Goal: Information Seeking & Learning: Learn about a topic

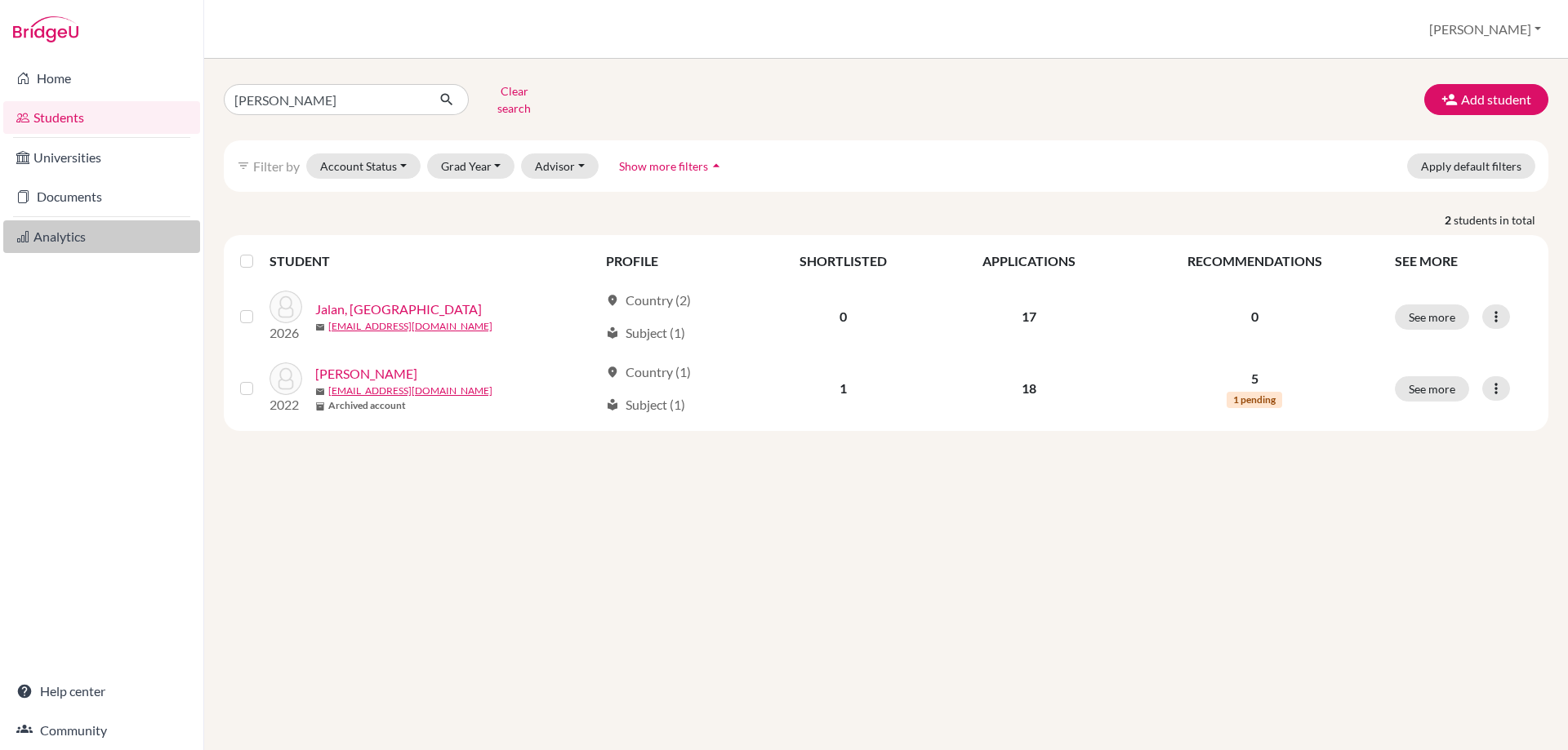
click at [58, 243] on link "Analytics" at bounding box center [101, 236] width 196 height 32
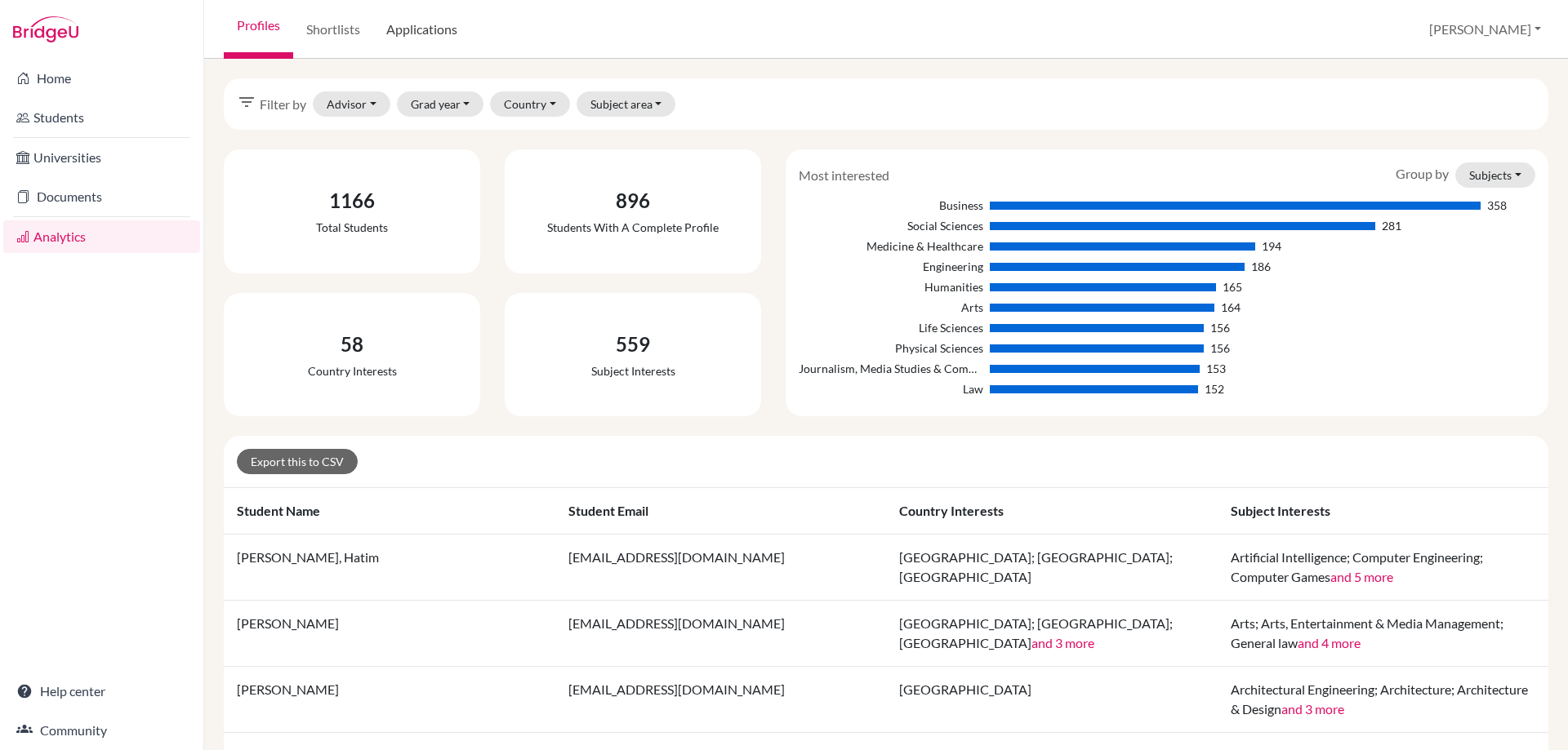
click at [415, 35] on link "Applications" at bounding box center [421, 29] width 97 height 59
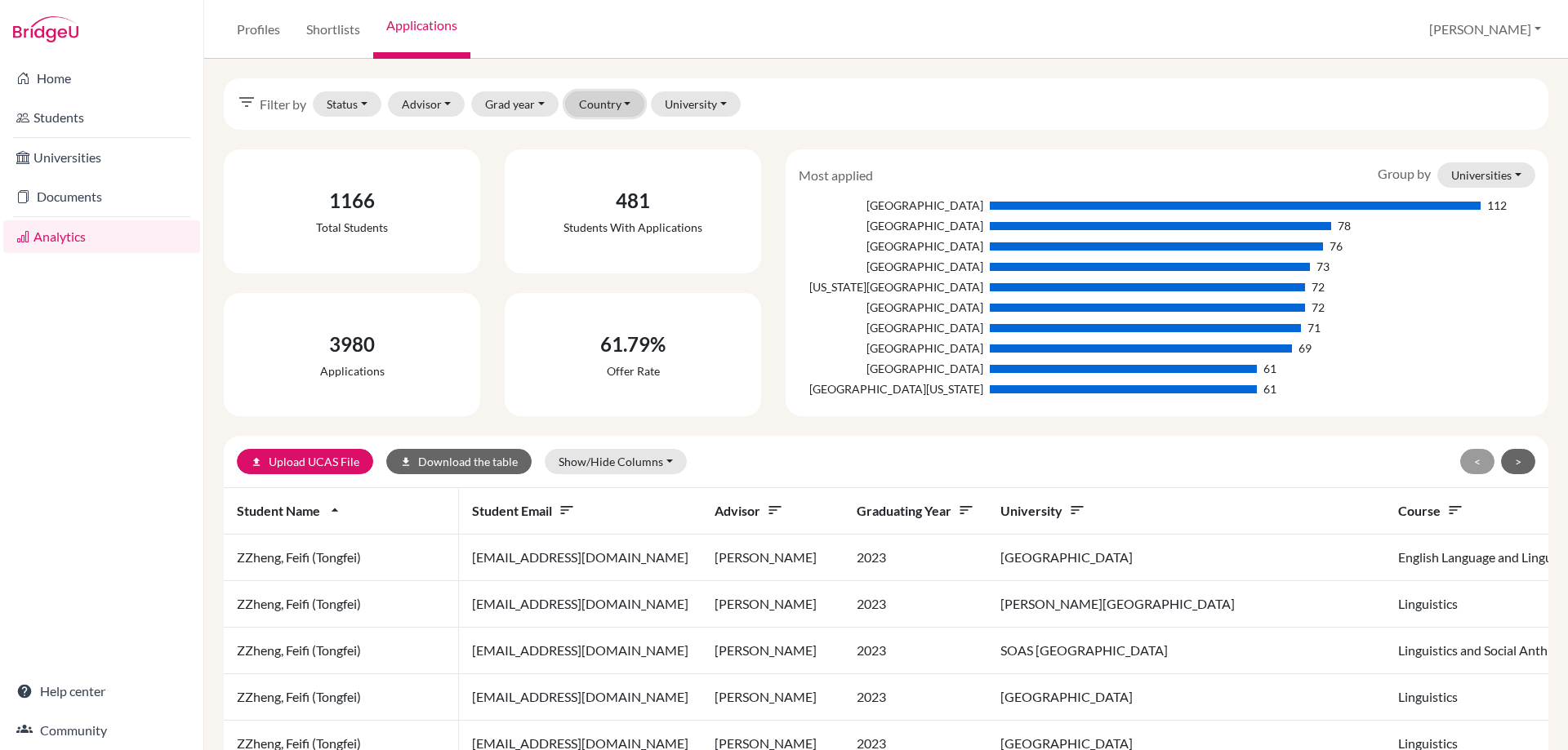
click at [603, 104] on button "Country" at bounding box center [605, 103] width 80 height 25
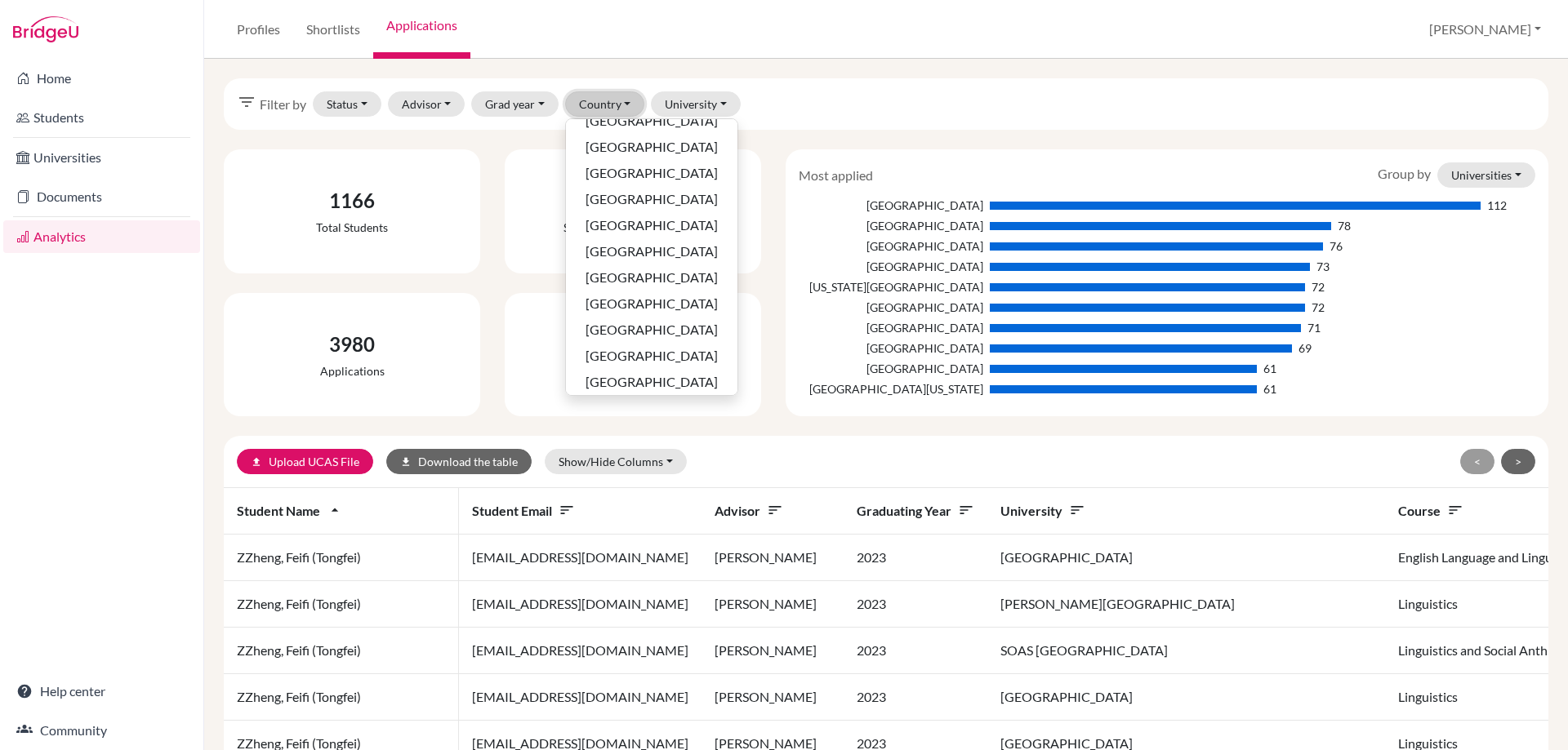
scroll to position [495, 0]
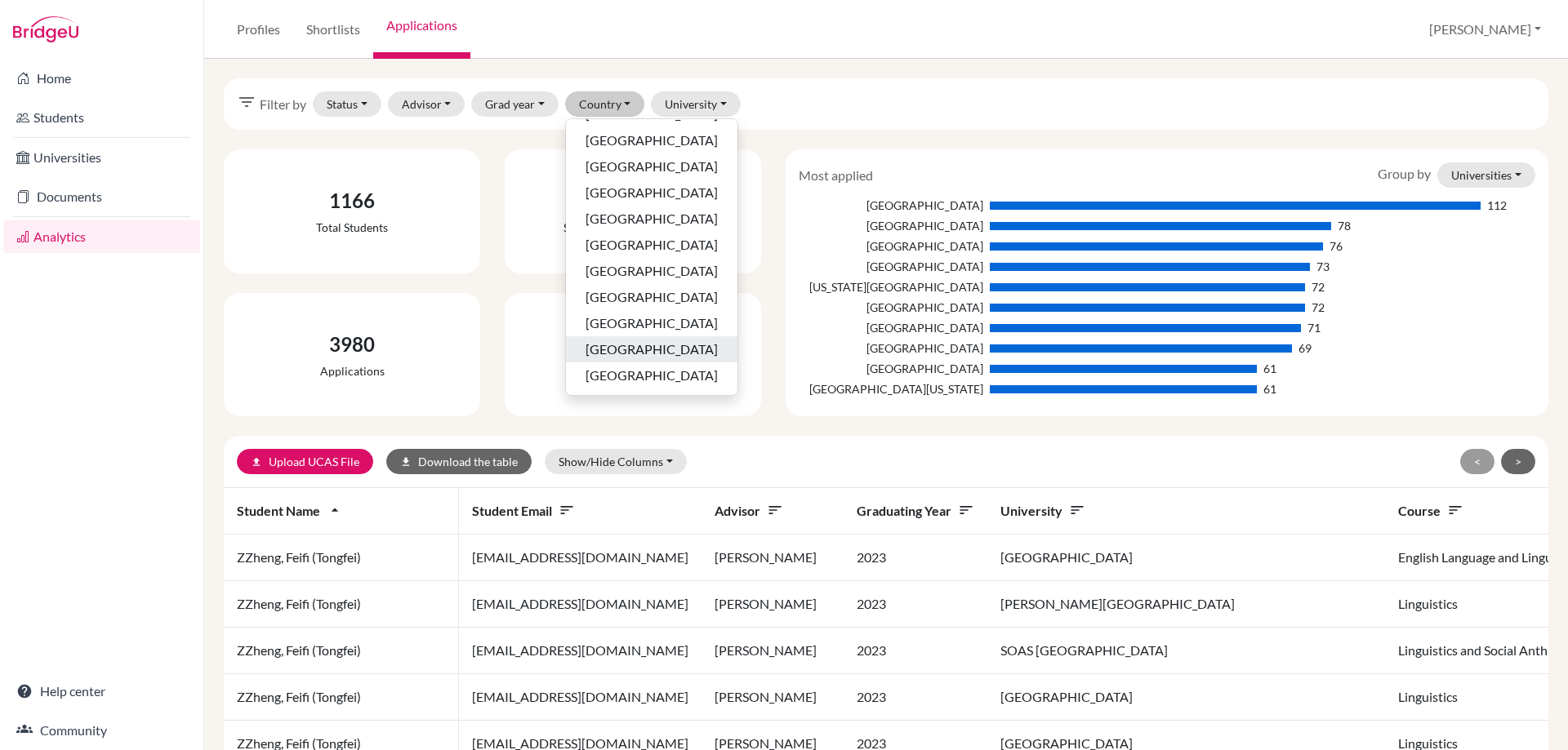
click at [631, 354] on span "[GEOGRAPHIC_DATA]" at bounding box center [652, 349] width 133 height 19
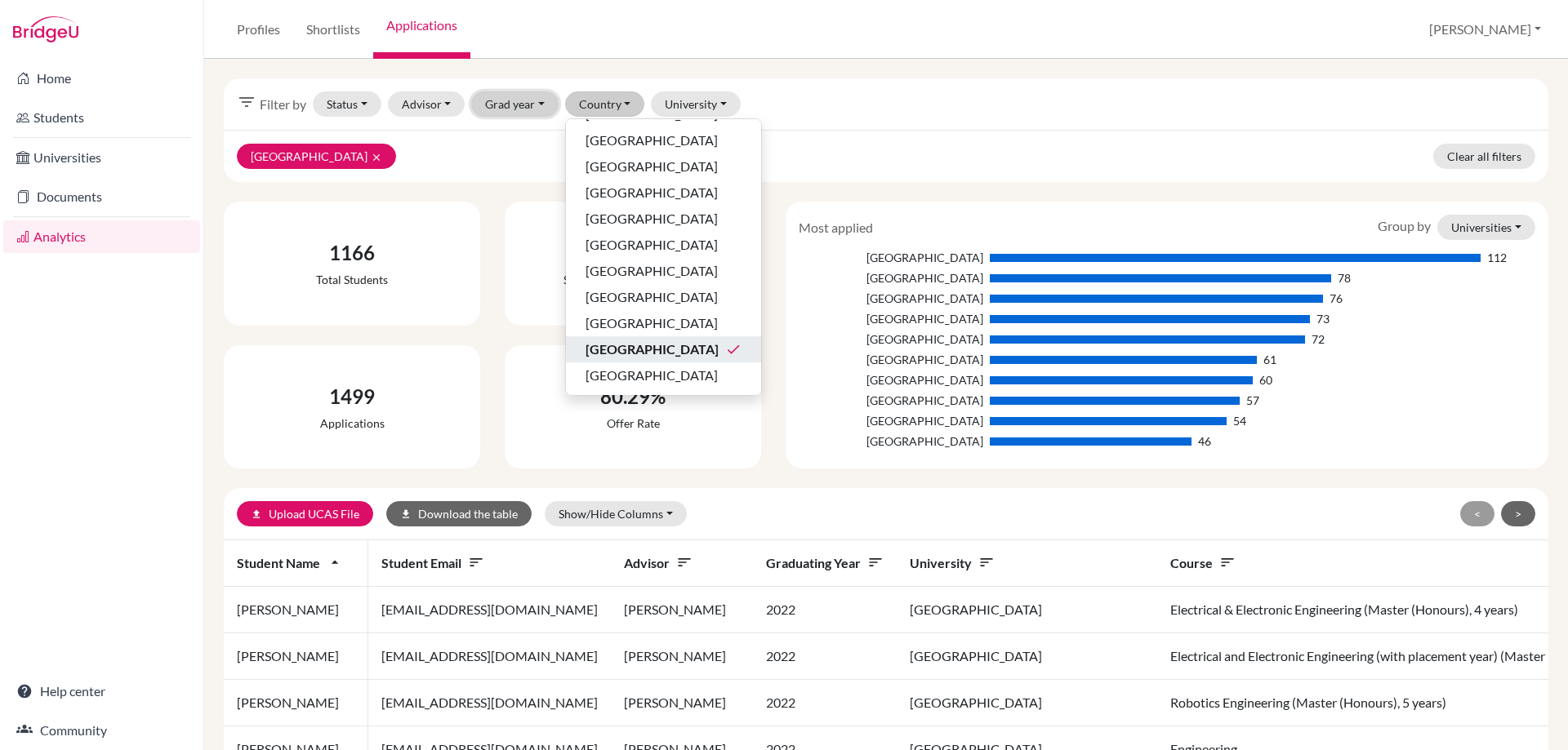
click at [488, 102] on button "Grad year" at bounding box center [514, 103] width 88 height 25
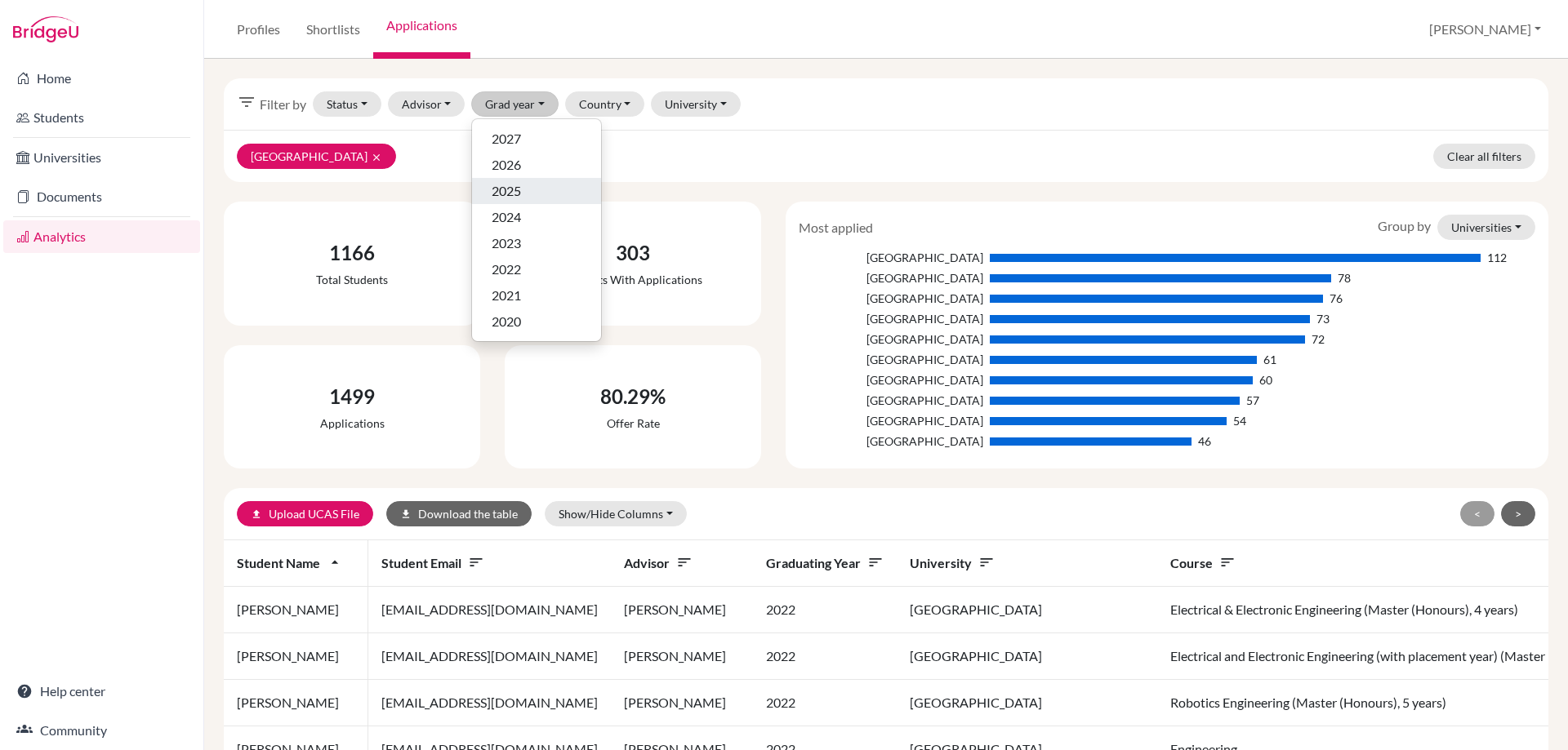
click at [515, 190] on span "2025" at bounding box center [506, 191] width 29 height 19
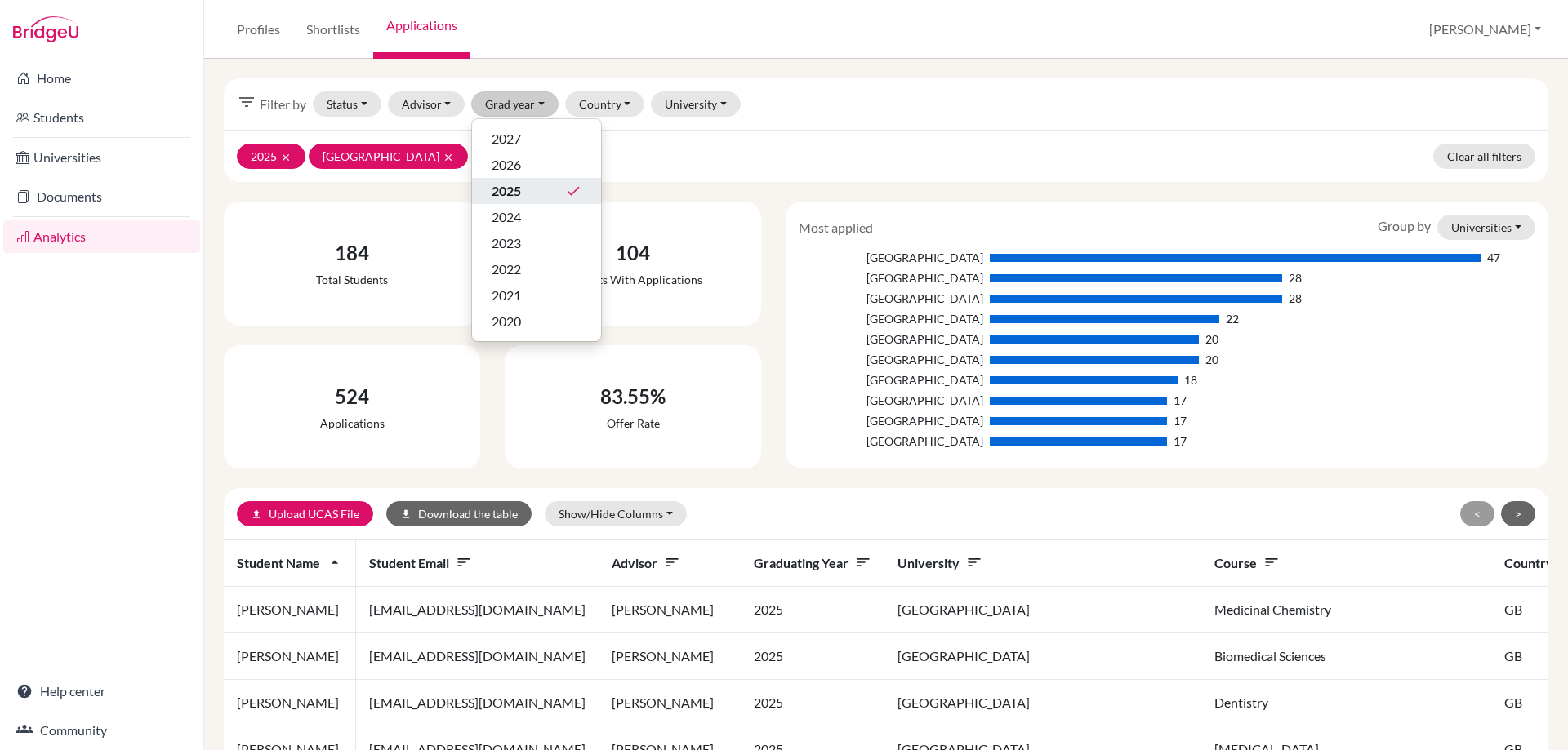
click at [147, 390] on div "Home Students Universities Documents Analytics Help center Community" at bounding box center [101, 404] width 204 height 691
click at [418, 99] on button "Advisor" at bounding box center [427, 103] width 77 height 25
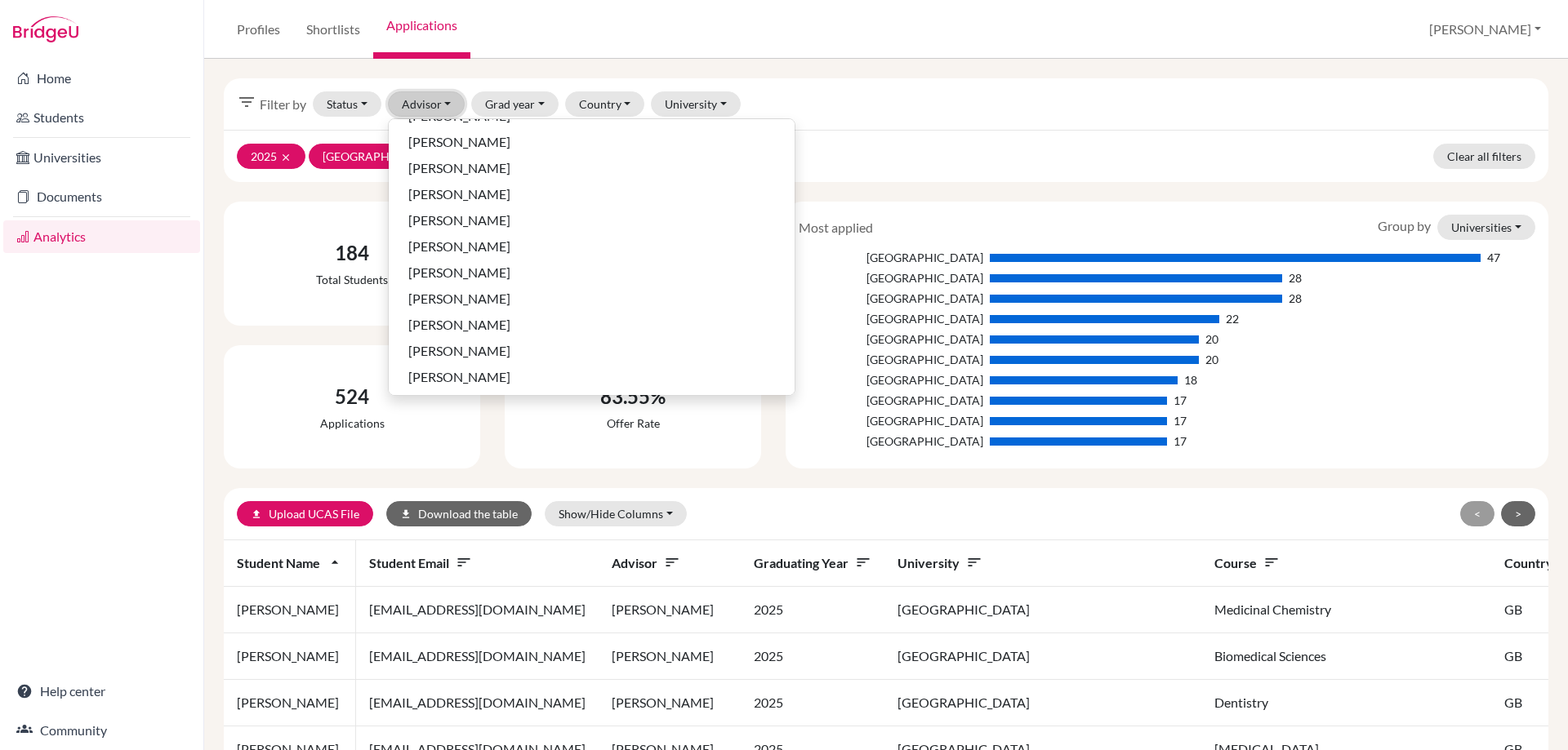
scroll to position [653, 0]
click at [447, 276] on span "[PERSON_NAME]" at bounding box center [459, 269] width 102 height 19
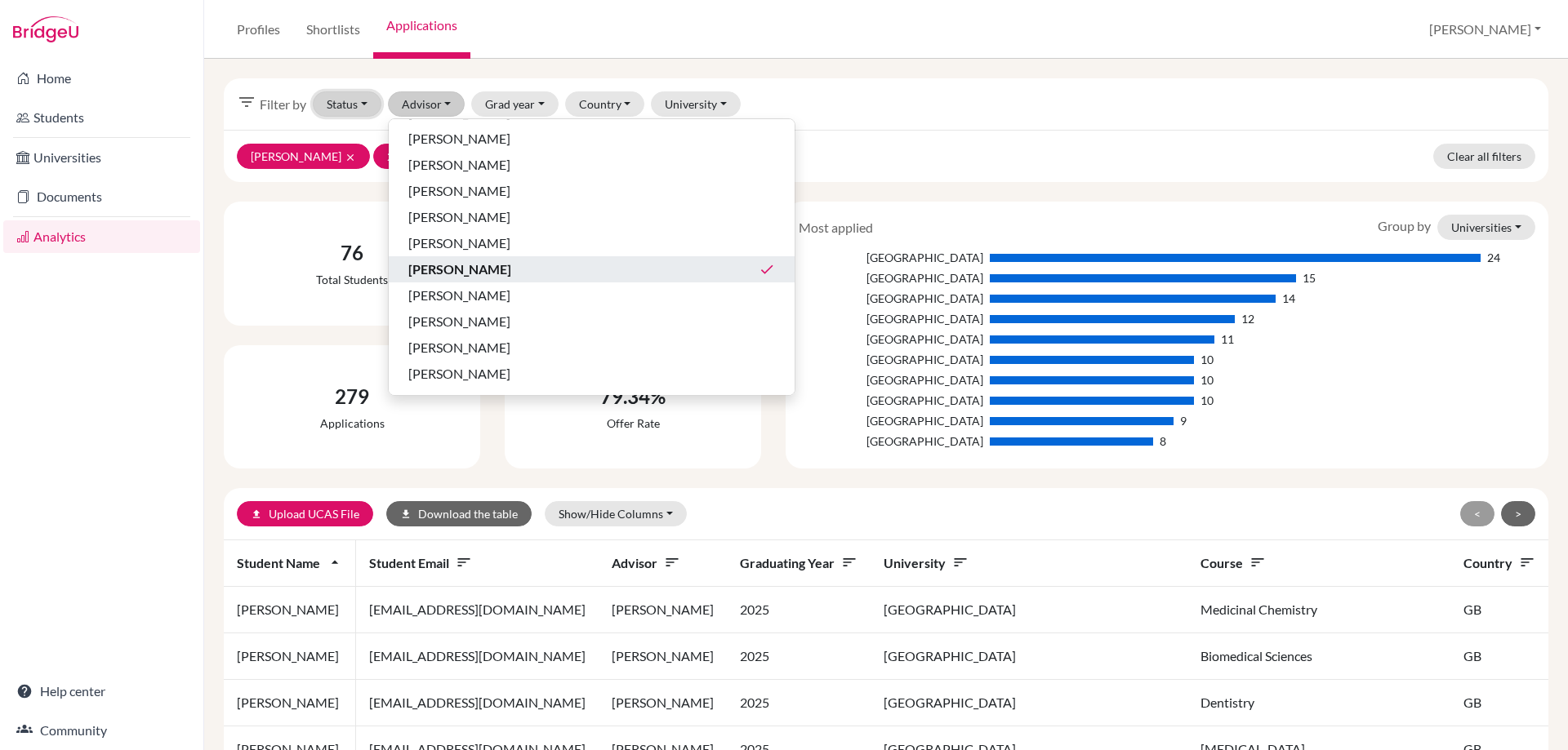
click at [339, 107] on button "Status" at bounding box center [347, 103] width 68 height 25
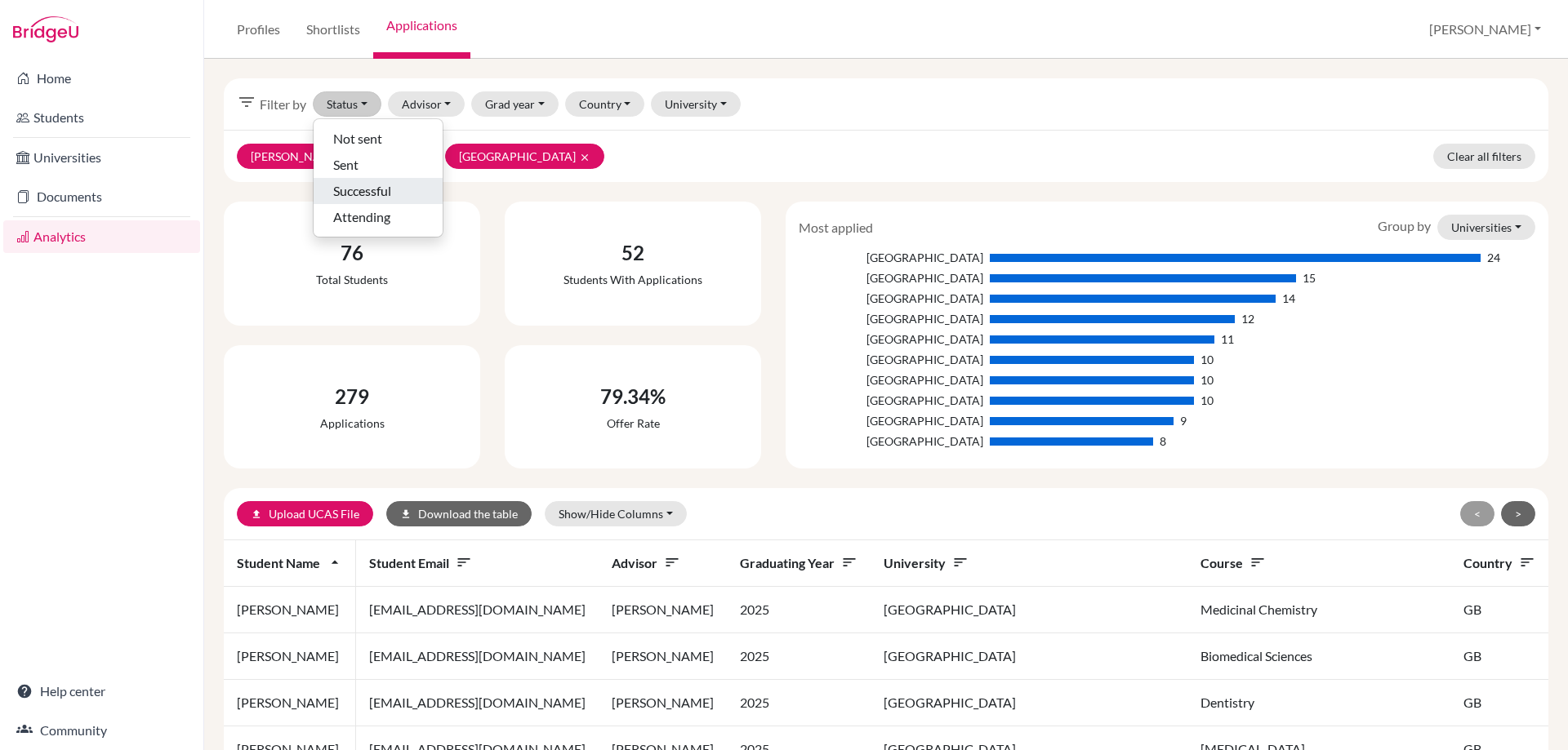
click at [342, 182] on span "Successful" at bounding box center [361, 191] width 58 height 19
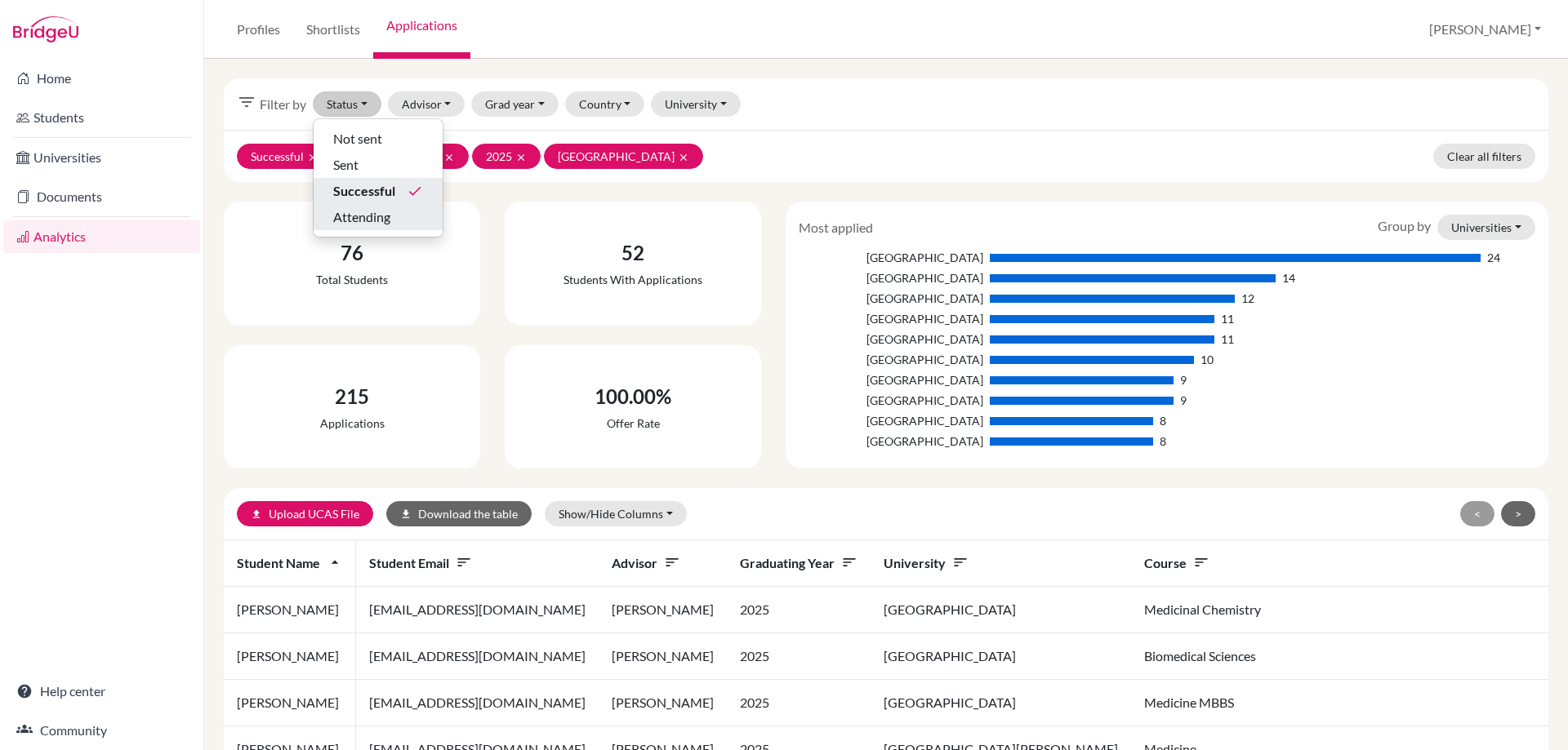
click at [367, 217] on span "Attending" at bounding box center [361, 217] width 57 height 19
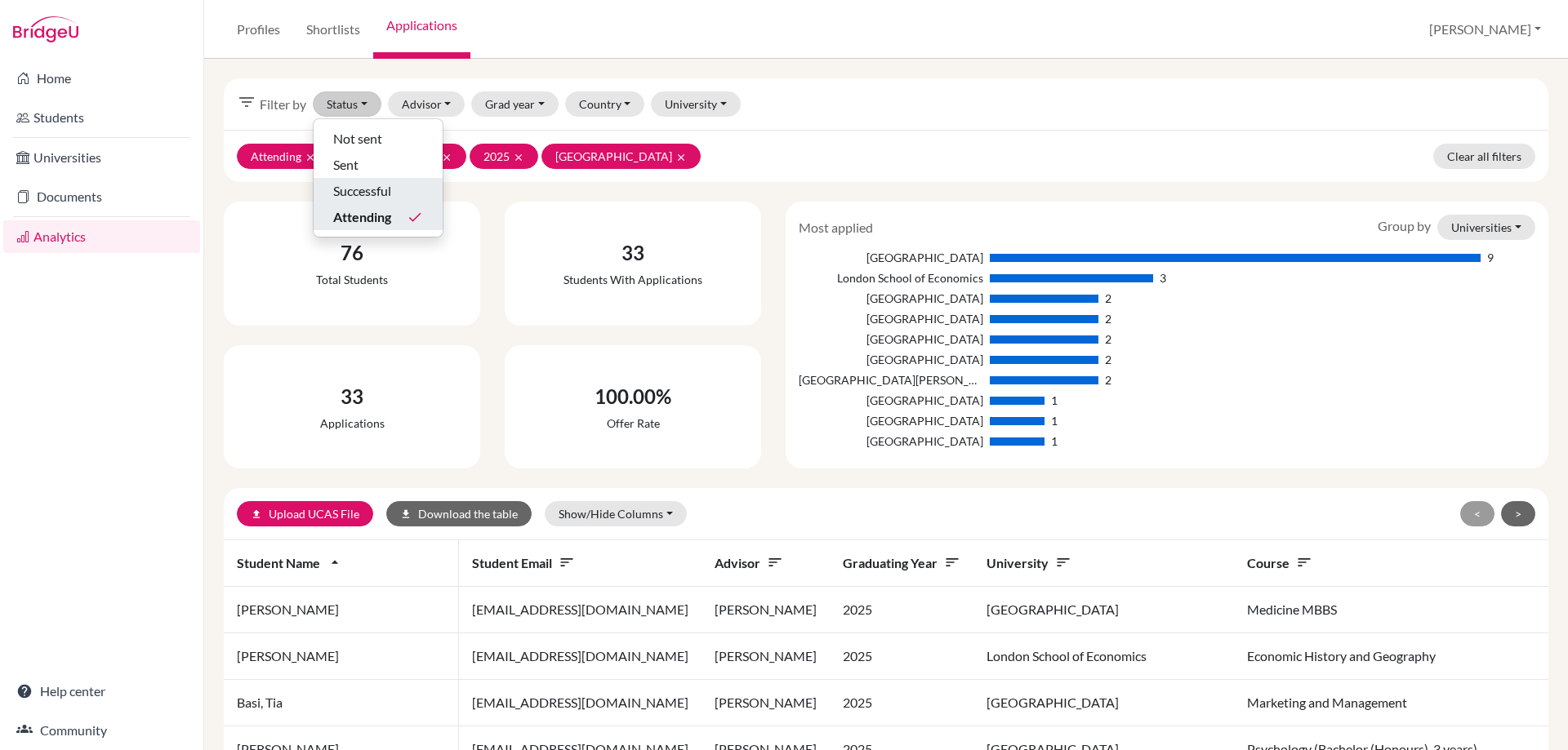
click at [814, 413] on div "[GEOGRAPHIC_DATA]" at bounding box center [890, 420] width 183 height 18
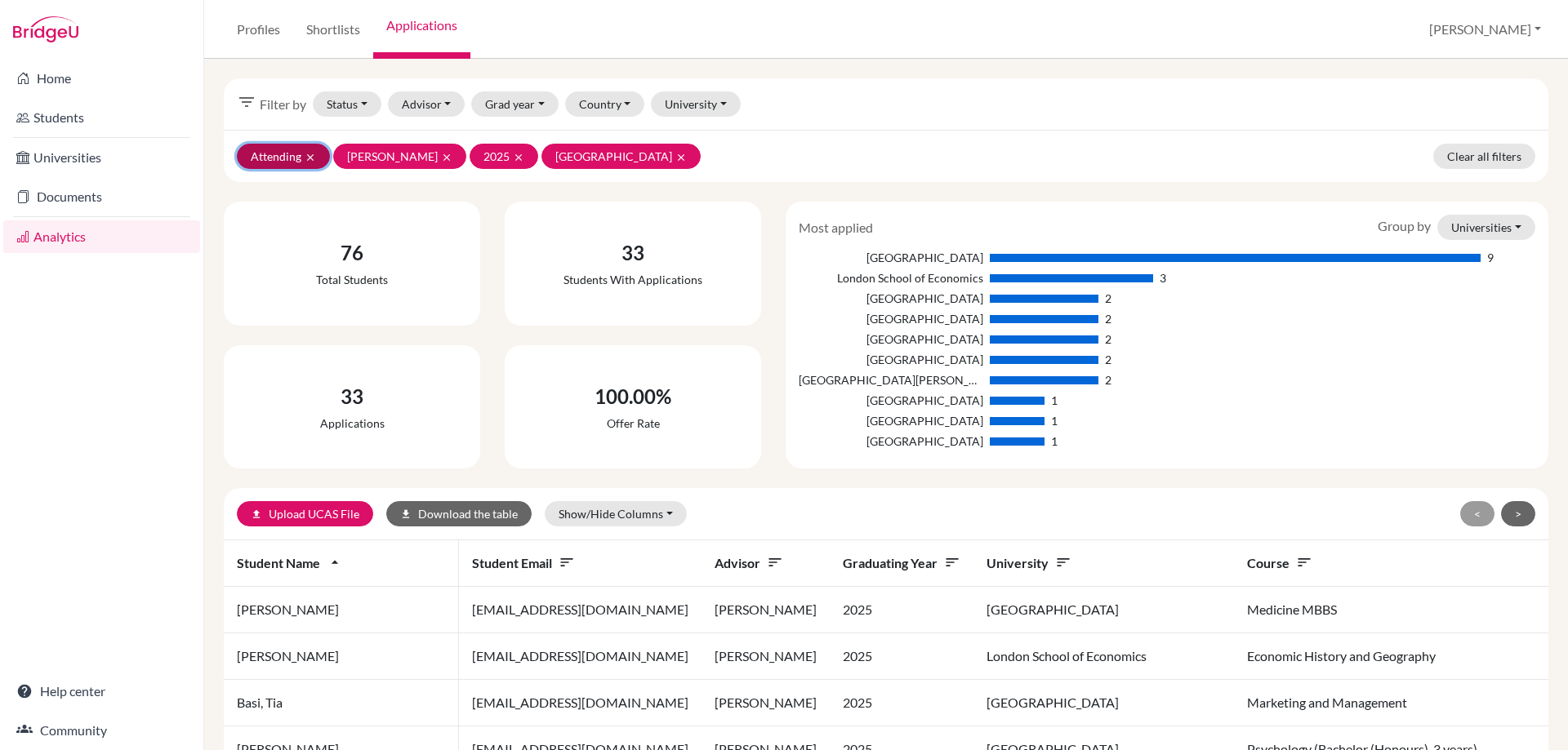
click at [310, 153] on icon "clear" at bounding box center [310, 158] width 11 height 11
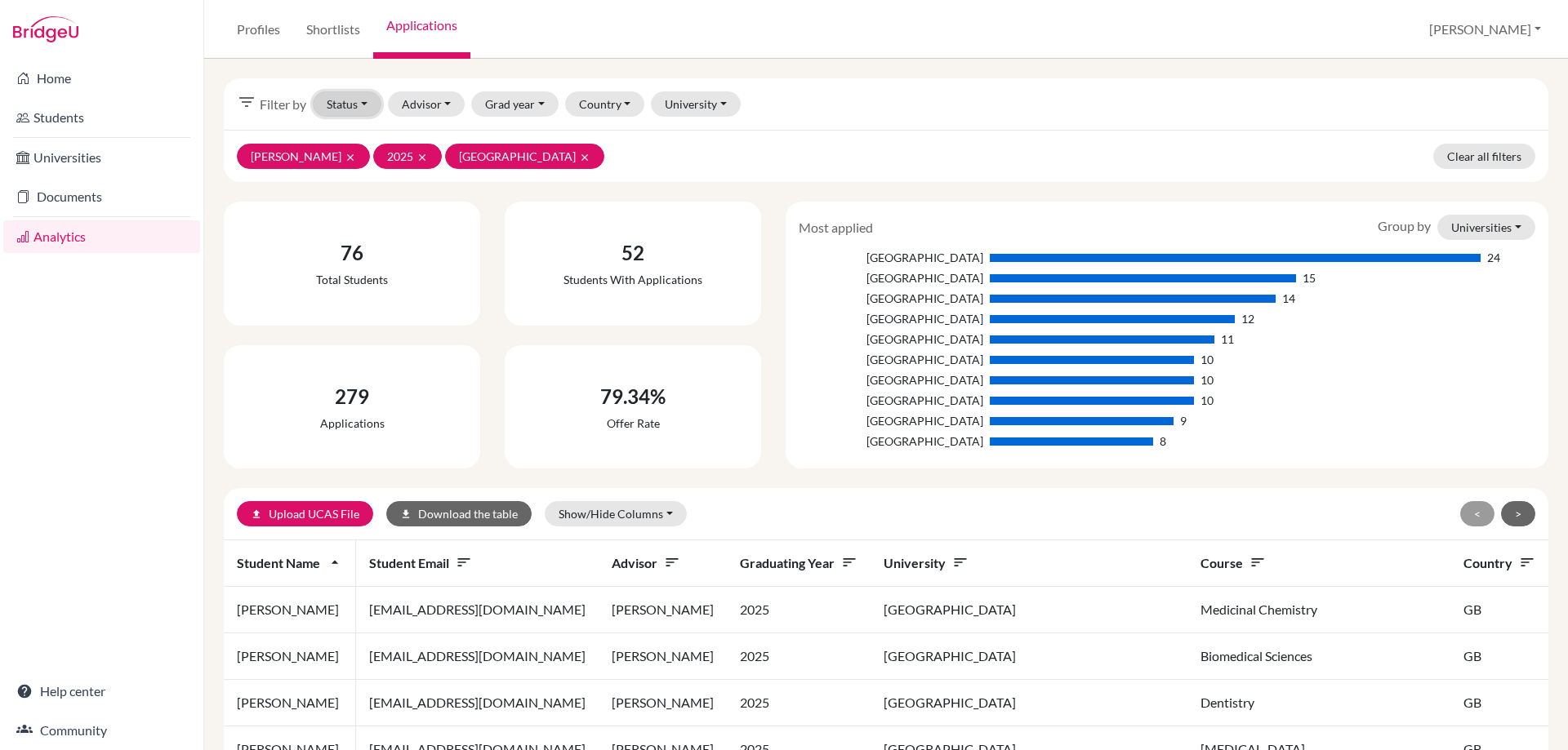
click at [347, 113] on button "Status" at bounding box center [347, 103] width 68 height 25
click at [357, 180] on button "Successful" at bounding box center [378, 191] width 129 height 26
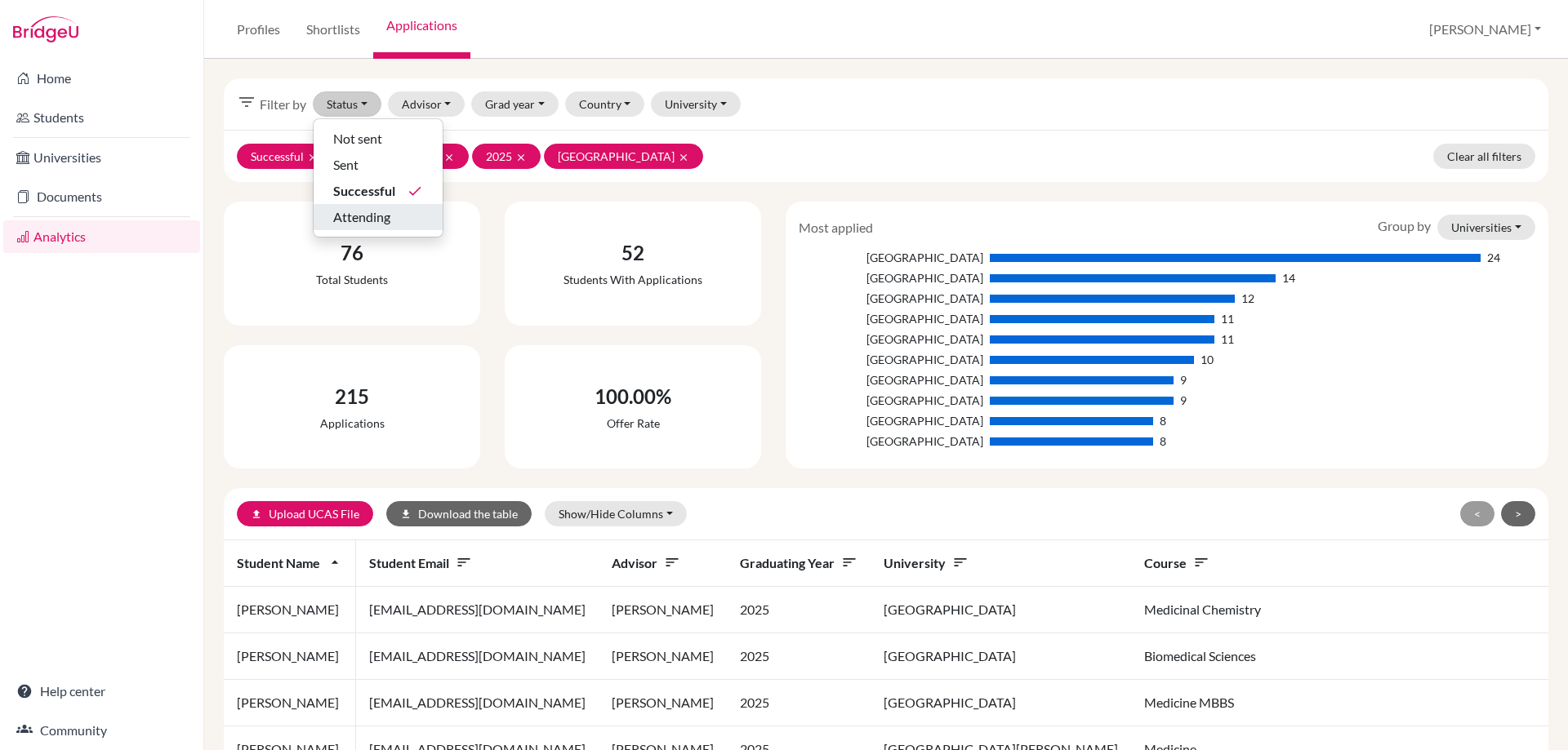
click at [165, 360] on div "Home Students Universities Documents Analytics Help center Community" at bounding box center [101, 404] width 204 height 691
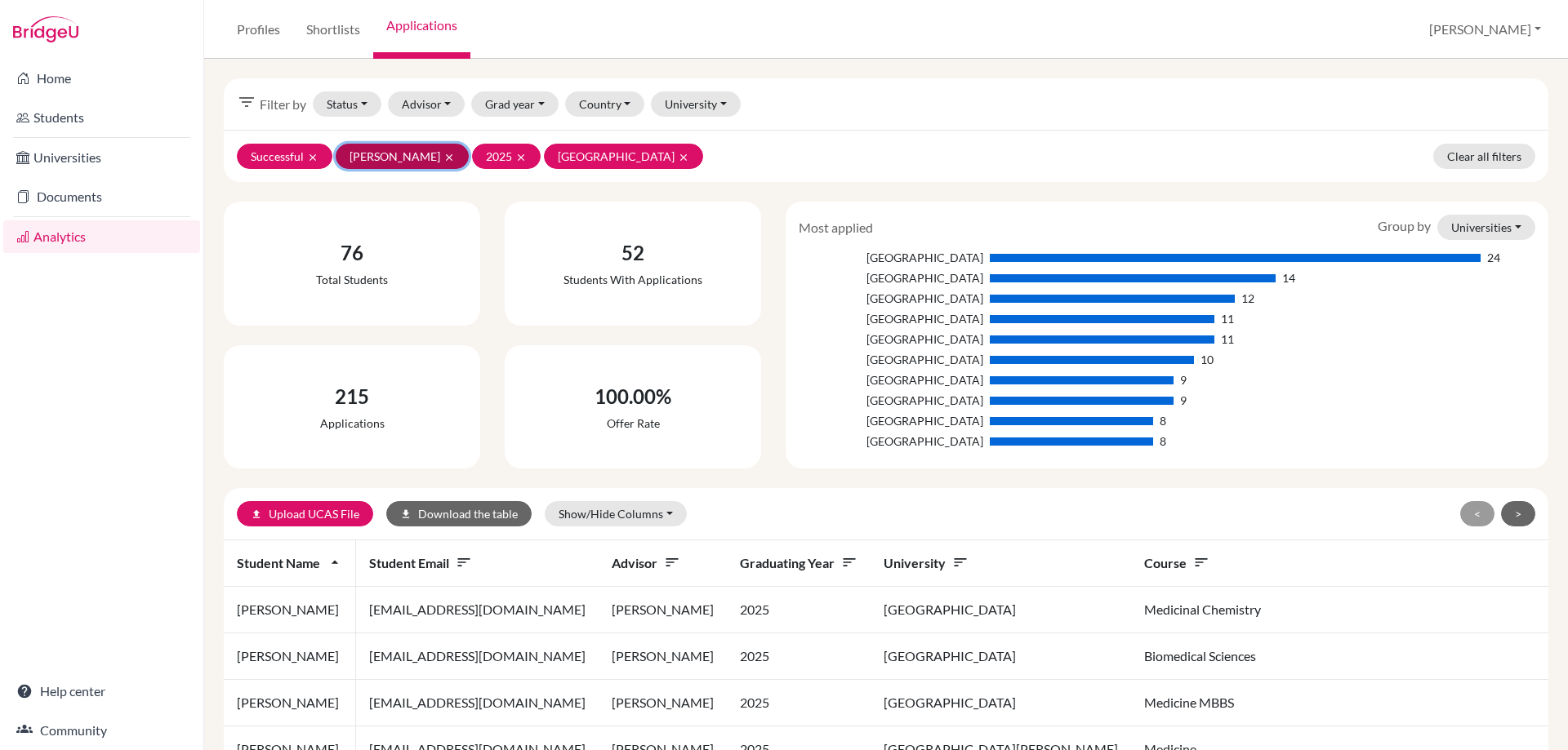
click at [454, 153] on icon "clear" at bounding box center [449, 158] width 11 height 11
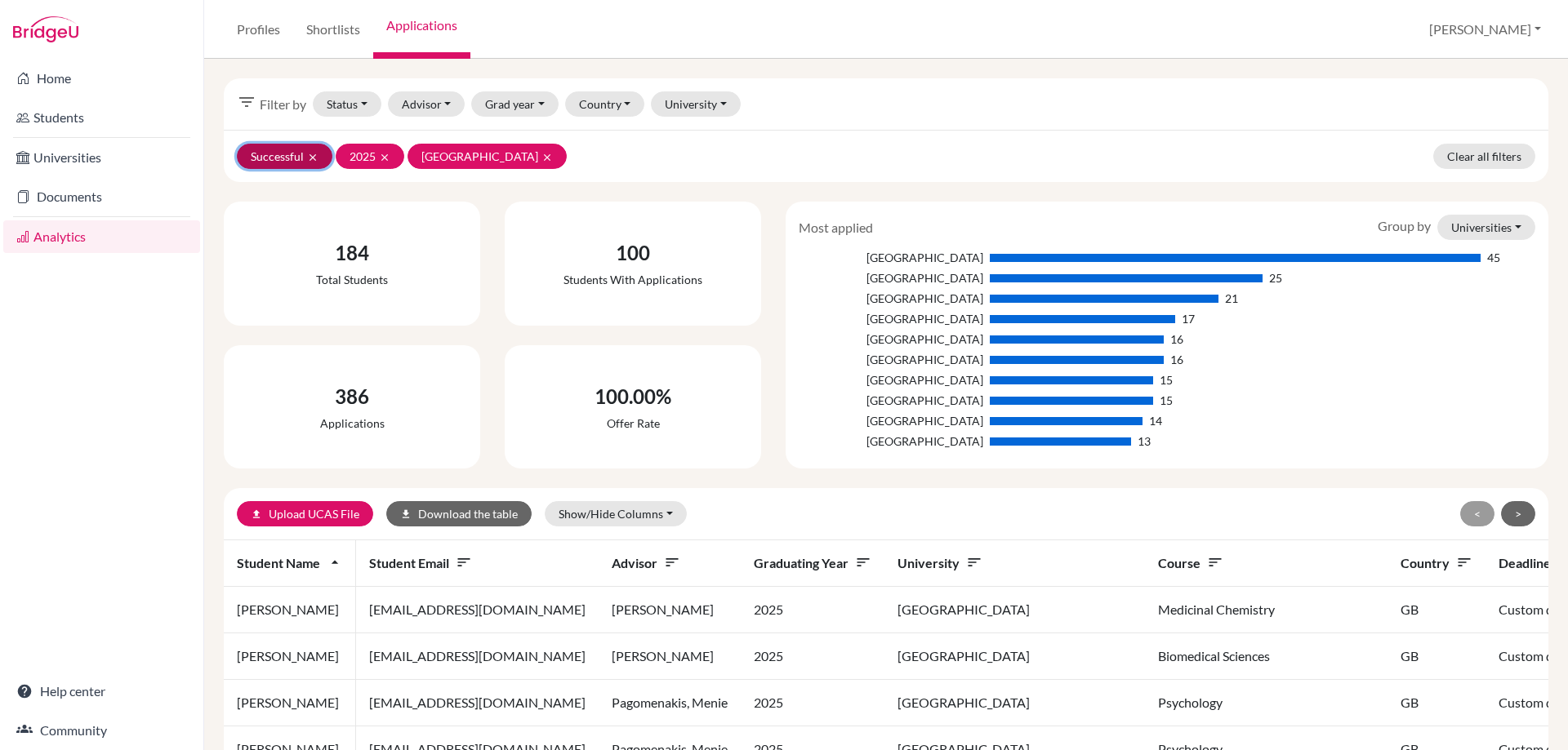
click at [313, 163] on button "Successful clear" at bounding box center [285, 156] width 96 height 25
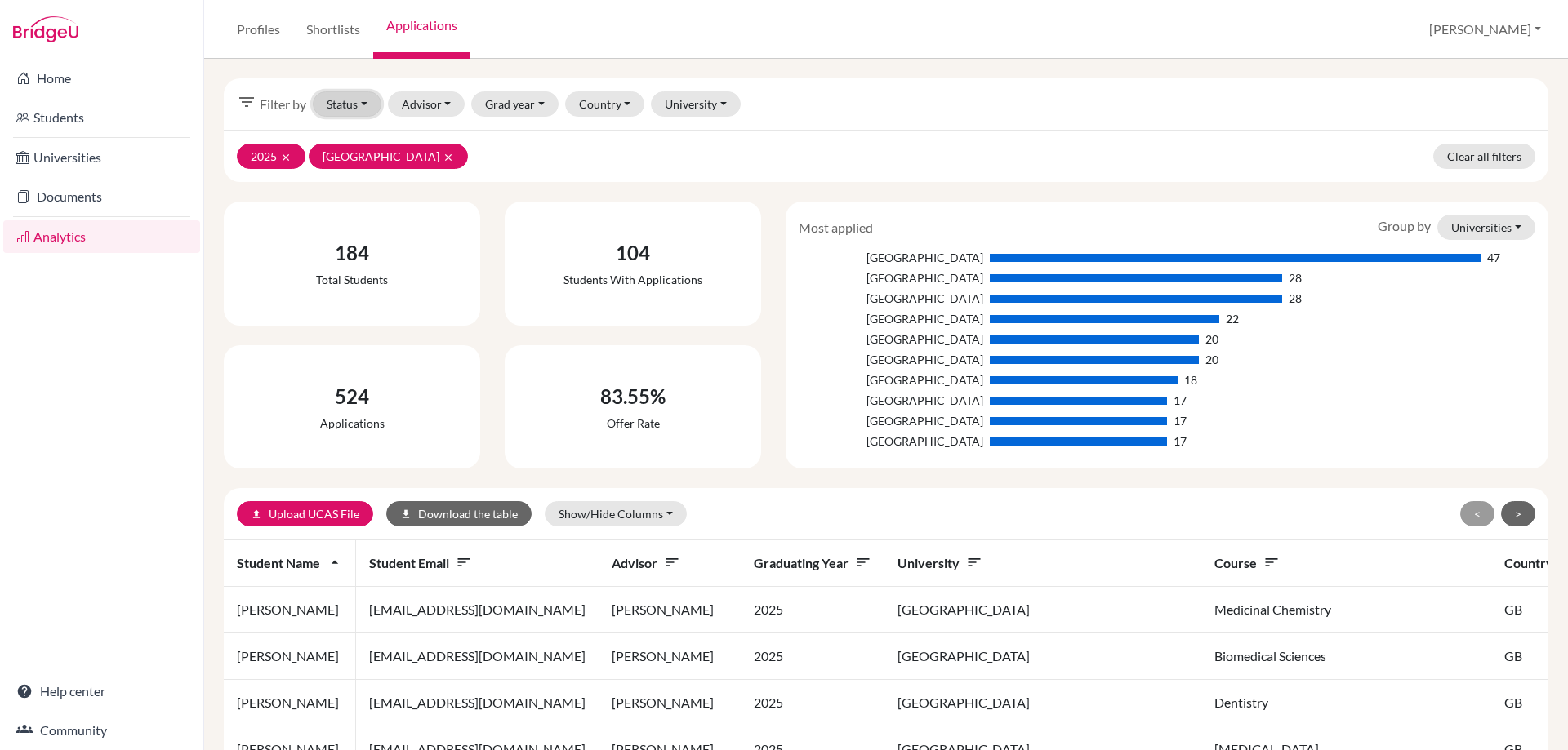
click at [355, 102] on button "Status" at bounding box center [347, 103] width 68 height 25
click at [557, 152] on div "2025 clear [GEOGRAPHIC_DATA] clear Clear all filters" at bounding box center [886, 156] width 1325 height 53
